Goal: Task Accomplishment & Management: Use online tool/utility

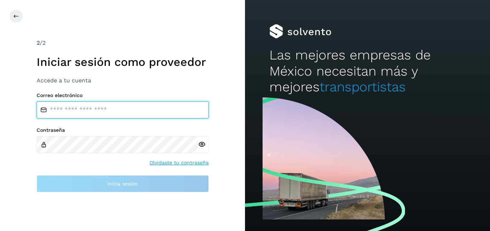
click at [112, 112] on input "email" at bounding box center [123, 110] width 172 height 17
click at [137, 110] on input "email" at bounding box center [123, 110] width 172 height 17
type input "**********"
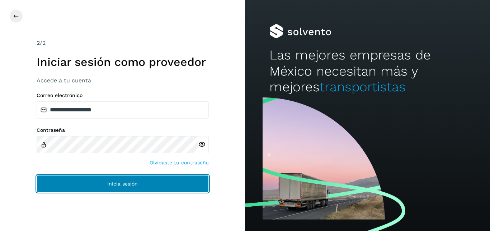
click at [120, 180] on button "Inicia sesión" at bounding box center [123, 183] width 172 height 17
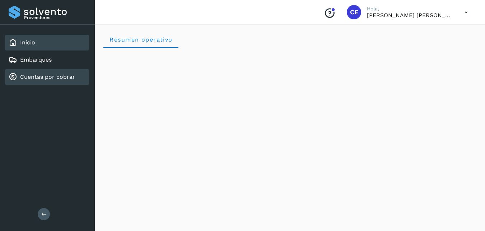
click at [44, 78] on link "Cuentas por cobrar" at bounding box center [47, 77] width 55 height 7
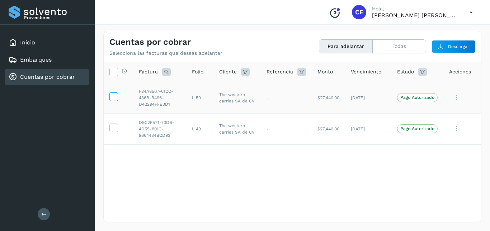
click at [116, 97] on icon at bounding box center [114, 97] width 8 height 8
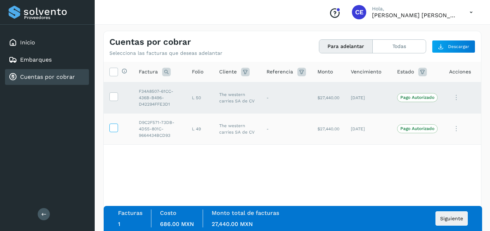
click at [115, 130] on icon at bounding box center [114, 128] width 8 height 8
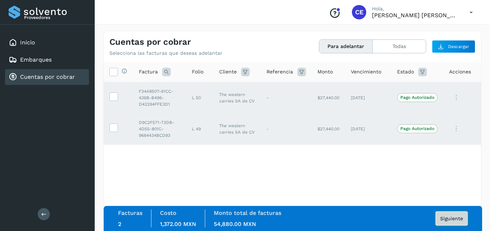
click at [447, 217] on span "Siguiente" at bounding box center [451, 218] width 23 height 5
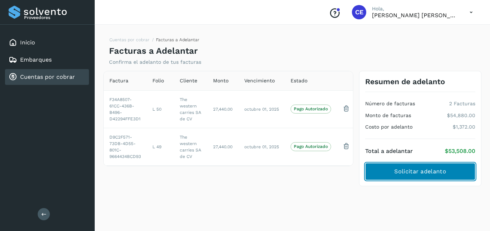
click at [434, 175] on span "Solicitar adelanto" at bounding box center [420, 172] width 52 height 8
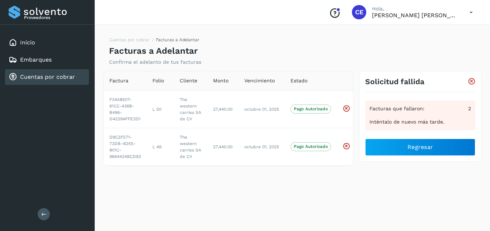
click at [475, 7] on icon at bounding box center [471, 12] width 15 height 15
drag, startPoint x: 419, startPoint y: 34, endPoint x: 308, endPoint y: 7, distance: 114.3
click at [418, 34] on div "Cerrar sesión" at bounding box center [435, 32] width 85 height 14
